Goal: Transaction & Acquisition: Purchase product/service

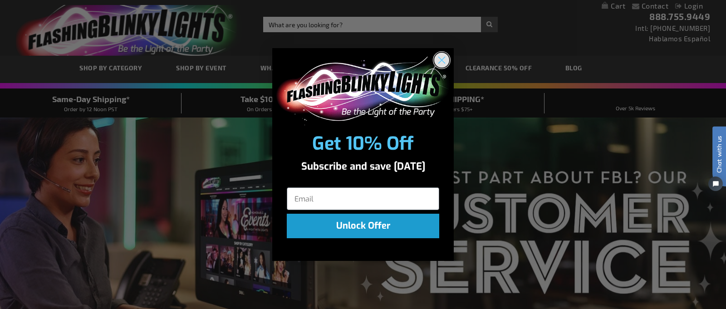
click at [446, 54] on circle "Close dialog" at bounding box center [441, 60] width 15 height 15
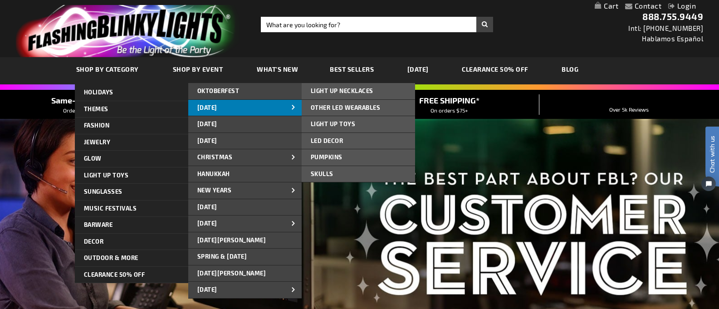
click at [217, 104] on span "[DATE]" at bounding box center [207, 107] width 20 height 7
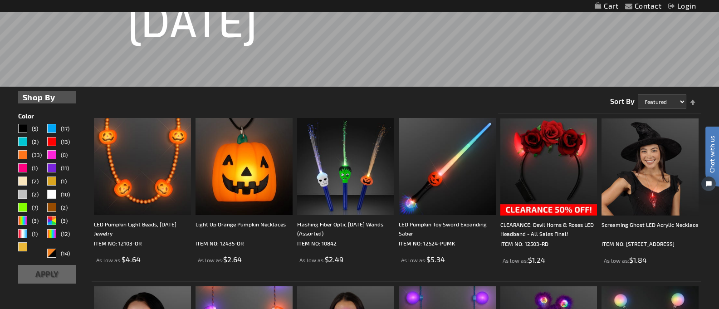
scroll to position [227, 0]
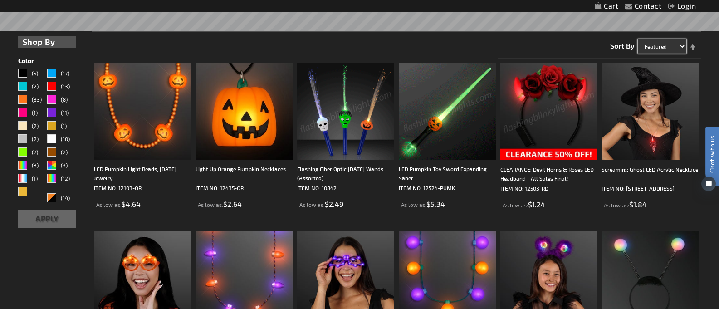
click at [682, 41] on select "Featured Name Price Best Sellers" at bounding box center [662, 46] width 49 height 15
select select "price"
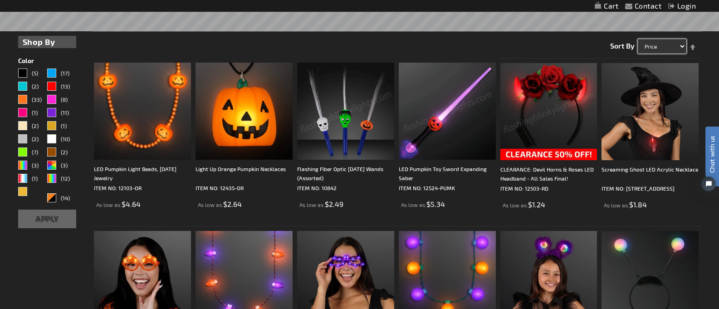
click at [638, 39] on select "Featured Name Price Best Sellers" at bounding box center [662, 46] width 49 height 15
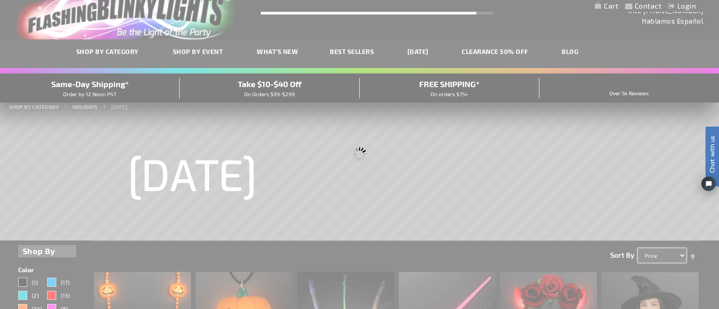
scroll to position [0, 0]
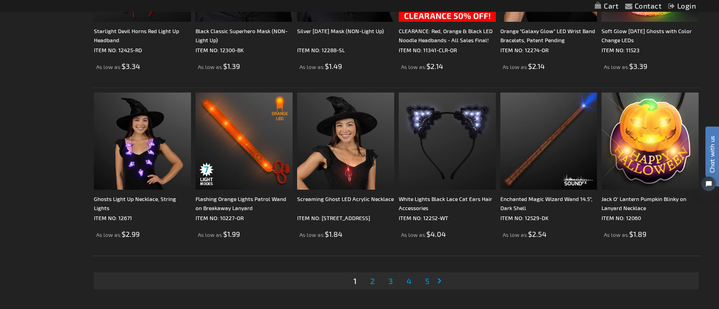
scroll to position [1724, 0]
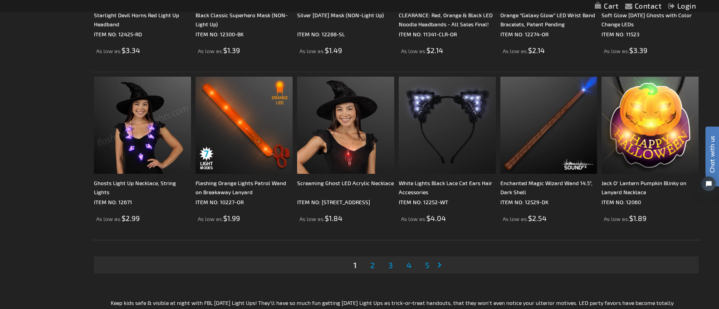
click at [373, 261] on span "2" at bounding box center [372, 265] width 5 height 10
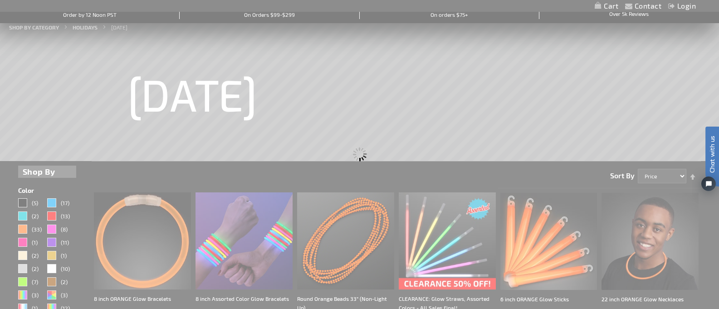
scroll to position [0, 0]
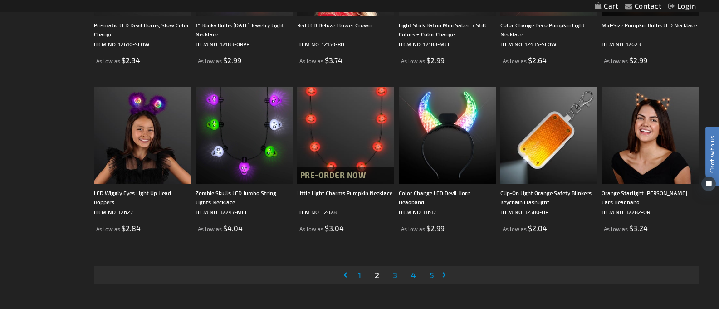
scroll to position [1724, 0]
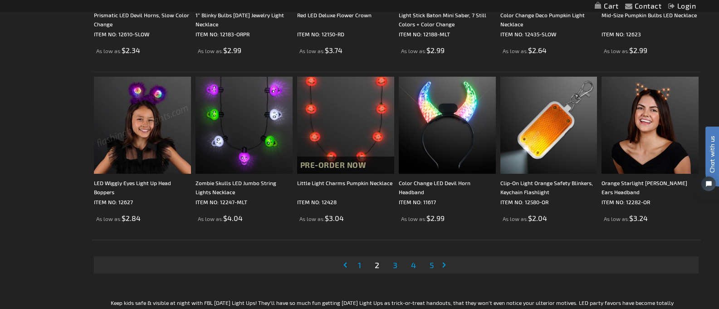
click at [396, 263] on span "3" at bounding box center [395, 265] width 5 height 10
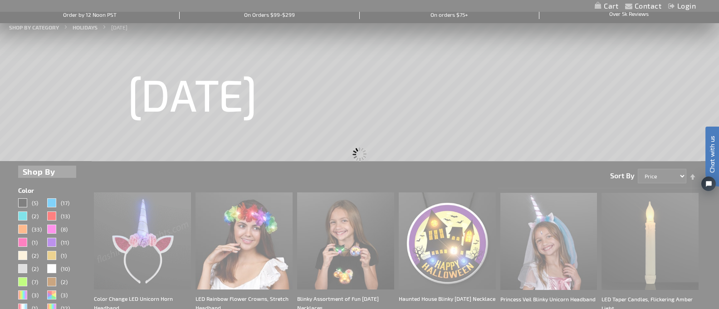
scroll to position [0, 0]
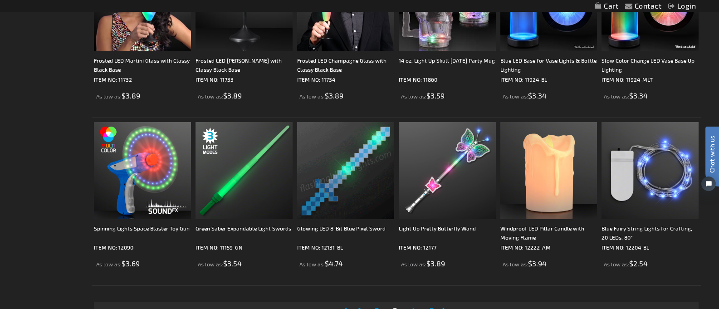
scroll to position [1724, 0]
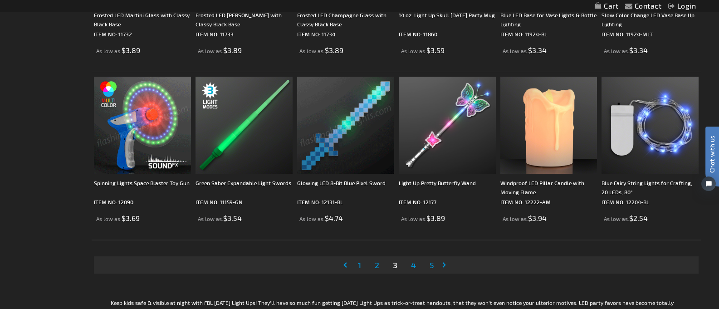
click at [413, 264] on span "4" at bounding box center [413, 265] width 5 height 10
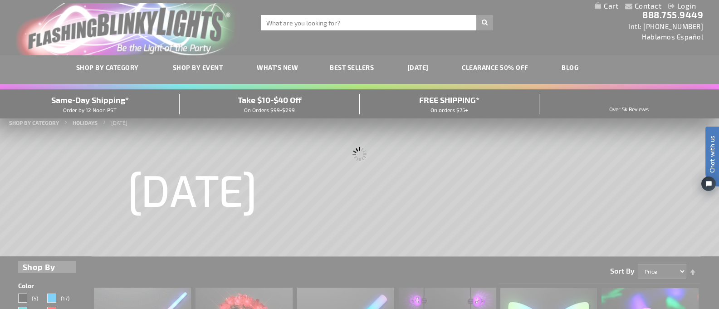
scroll to position [0, 0]
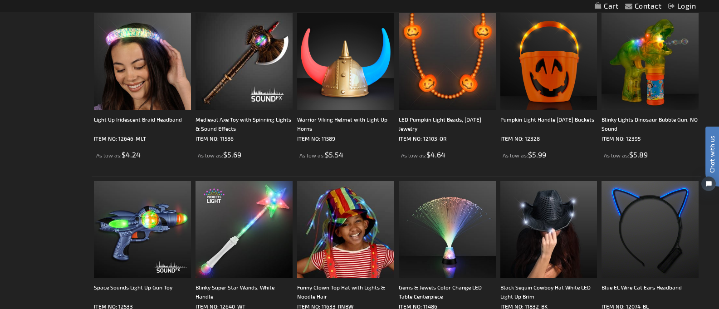
scroll to position [1407, 0]
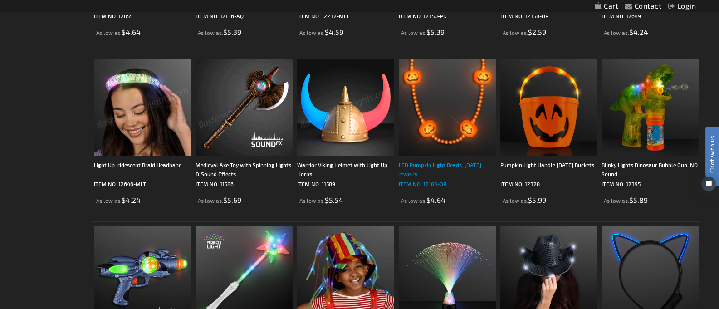
click at [460, 160] on div "LED Pumpkin Light Beads, Halloween Jewelry" at bounding box center [447, 169] width 97 height 18
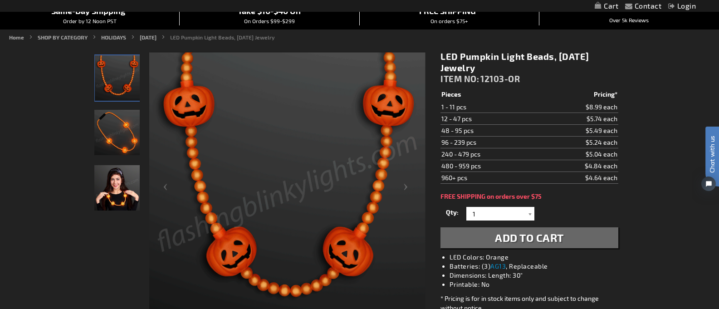
click at [103, 191] on img "Girl displaying Light Up LED Pumpkin Charm Bead Necklace" at bounding box center [116, 187] width 45 height 45
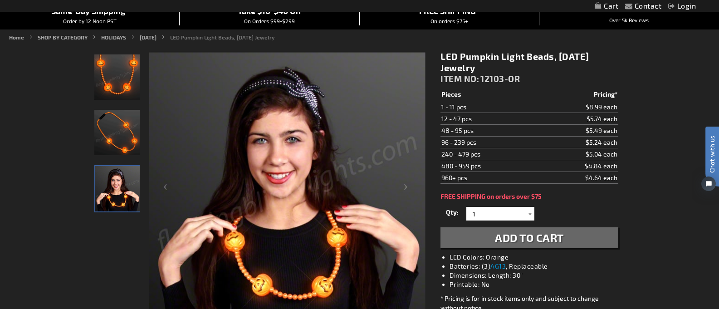
click at [109, 136] on img "Light Up LED Pumpkin Charm Bead Necklace" at bounding box center [116, 132] width 45 height 45
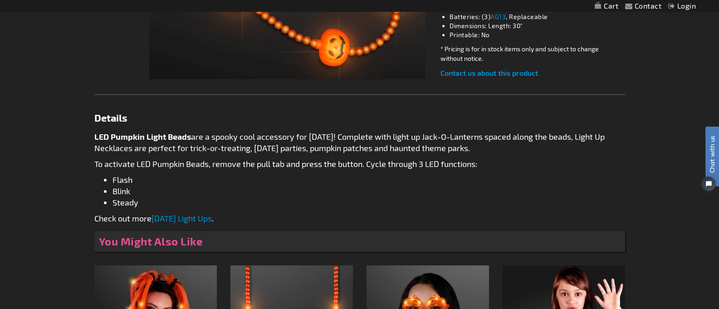
scroll to position [182, 0]
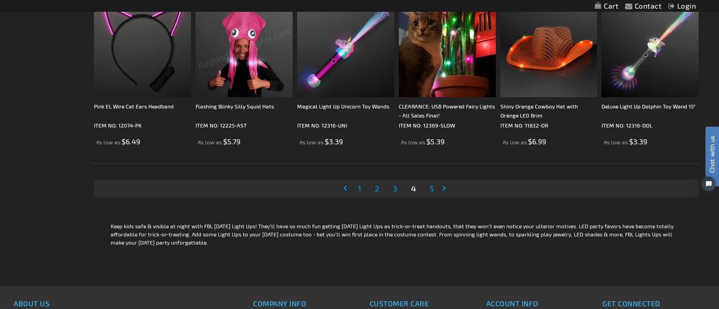
scroll to position [1814, 0]
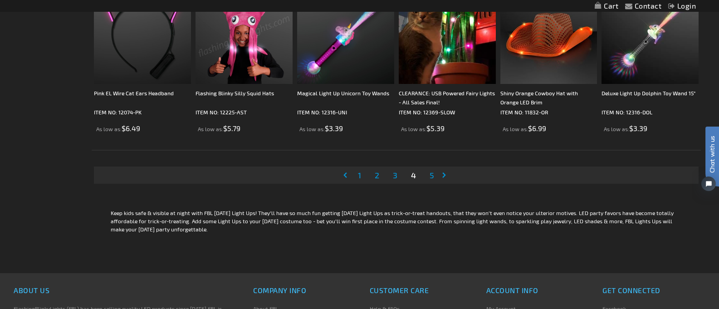
click at [433, 174] on span "5" at bounding box center [432, 175] width 5 height 10
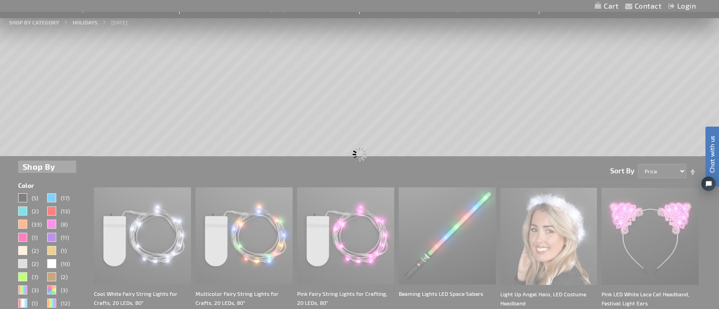
scroll to position [8, 0]
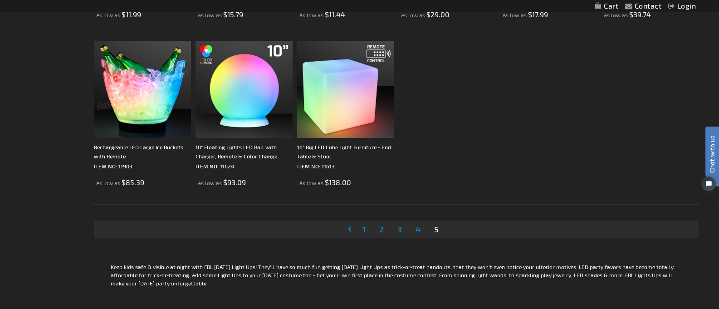
scroll to position [1089, 0]
click at [363, 227] on span "1" at bounding box center [364, 229] width 3 height 10
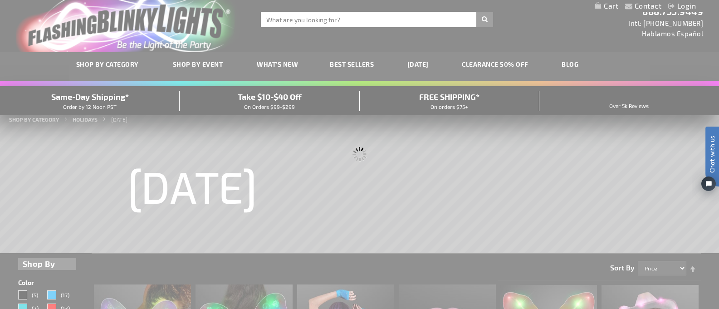
scroll to position [0, 0]
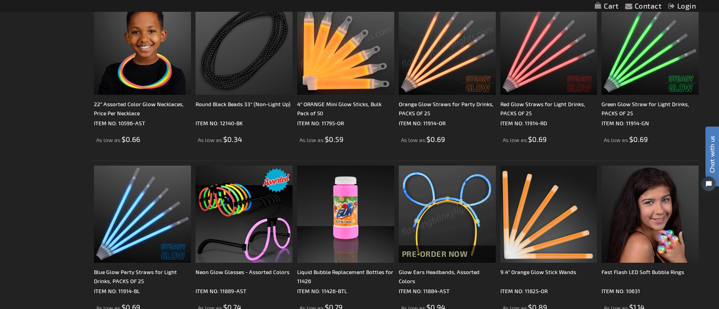
scroll to position [408, 0]
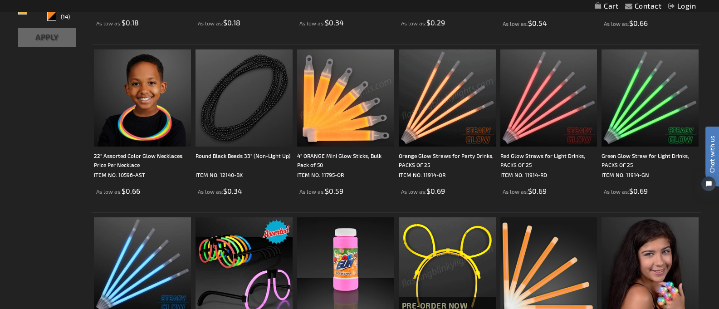
click at [447, 105] on img at bounding box center [447, 97] width 97 height 97
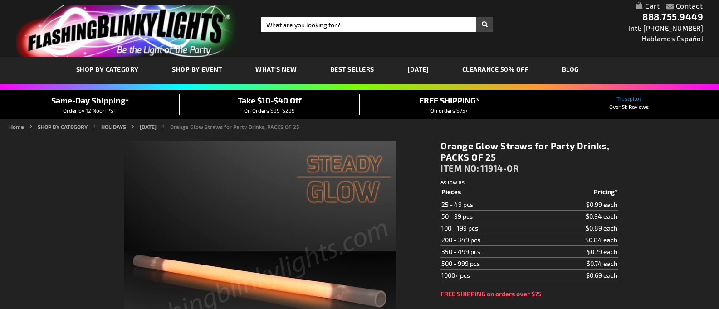
type input "5637"
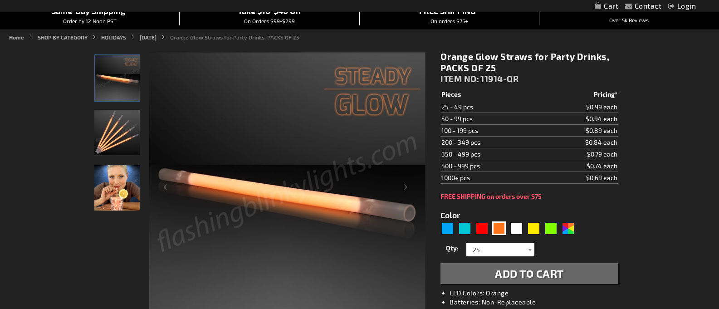
click at [123, 197] on img "Female model displaying Orange Glowing Straws" at bounding box center [116, 187] width 45 height 45
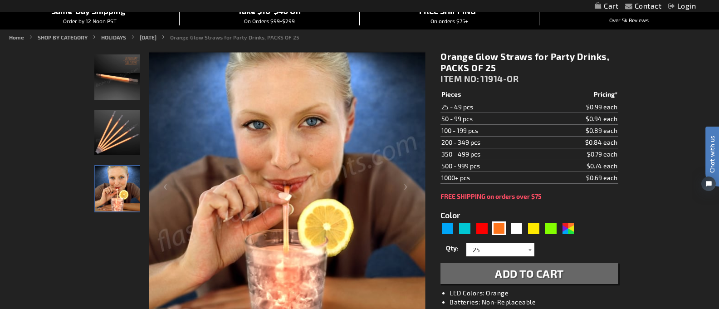
click at [114, 140] on img "Orange Glowing Straws" at bounding box center [116, 132] width 45 height 45
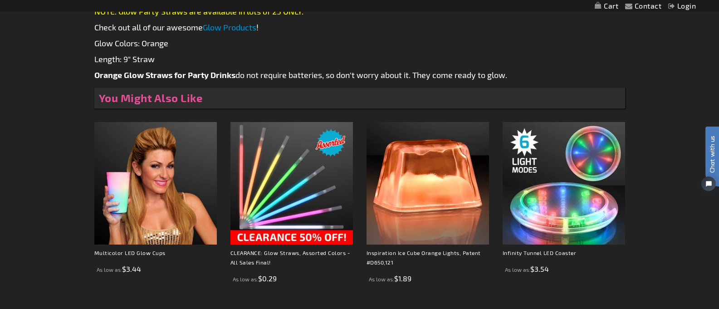
scroll to position [318, 0]
